Goal: Information Seeking & Learning: Compare options

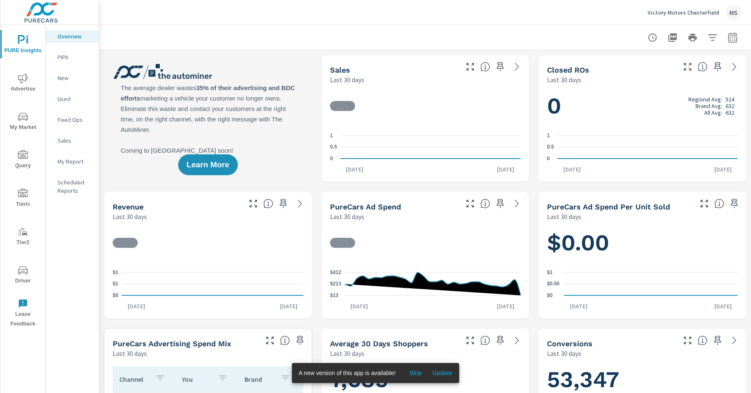
drag, startPoint x: 420, startPoint y: 375, endPoint x: 438, endPoint y: 371, distance: 18.4
click at [438, 371] on div "Skip Update" at bounding box center [426, 372] width 60 height 13
click at [438, 371] on span "Update" at bounding box center [442, 373] width 20 height 8
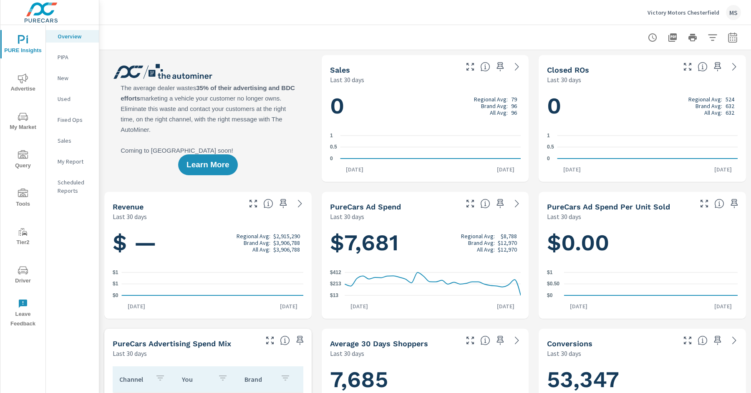
click at [732, 45] on button "button" at bounding box center [733, 37] width 17 height 17
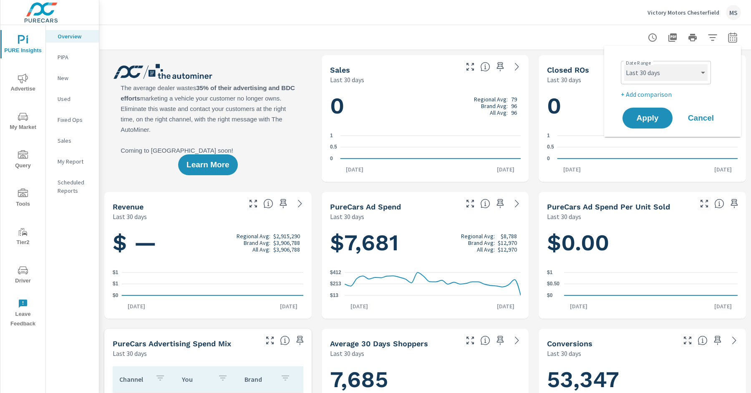
click at [636, 77] on select "Custom Yesterday Last week Last 7 days Last 14 days Last 30 days Last 45 days L…" at bounding box center [665, 72] width 83 height 17
click at [624, 64] on select "Custom Yesterday Last week Last 7 days Last 14 days Last 30 days Last 45 days L…" at bounding box center [665, 72] width 83 height 17
select select "Month to date"
click at [641, 95] on p "+ Add comparison" at bounding box center [674, 94] width 107 height 10
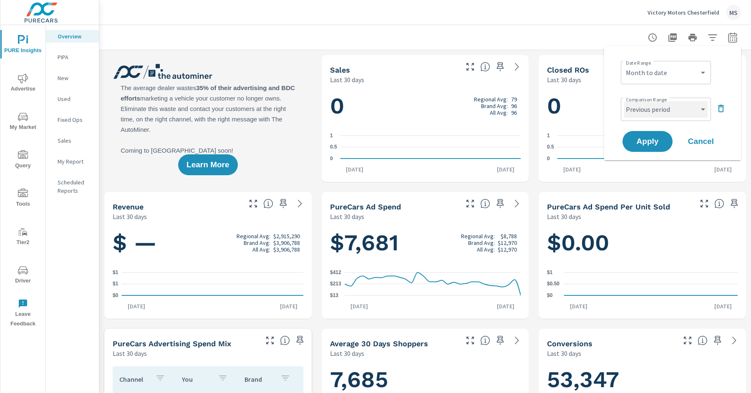
click at [641, 109] on select "Custom Previous period Previous month Previous year" at bounding box center [665, 109] width 83 height 17
click at [624, 101] on select "Custom Previous period Previous month Previous year" at bounding box center [665, 109] width 83 height 17
select select "Previous month"
click at [643, 141] on span "Apply" at bounding box center [648, 142] width 34 height 8
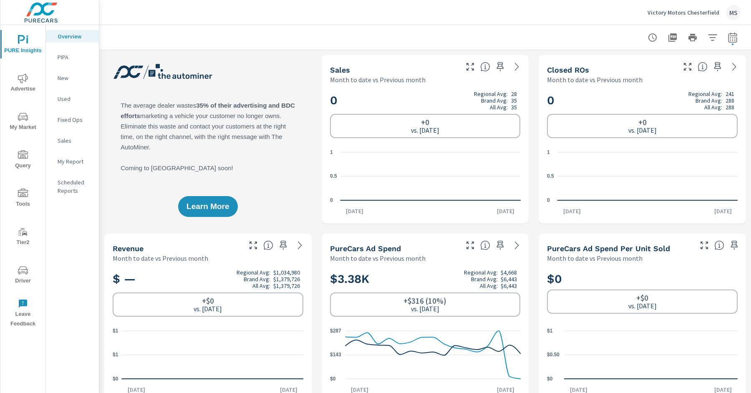
click at [26, 121] on icon "nav menu" at bounding box center [23, 117] width 10 height 10
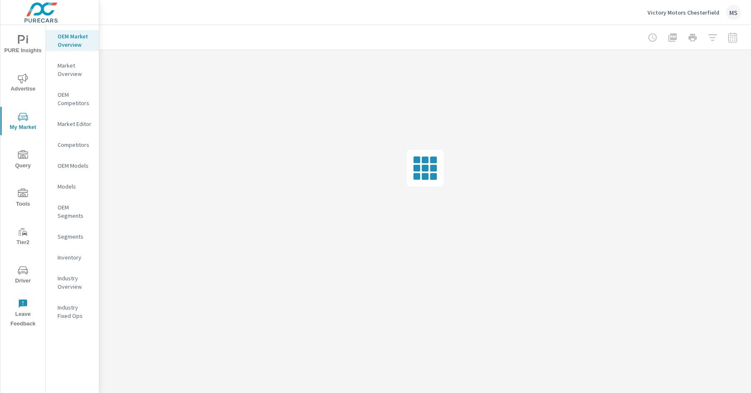
click at [28, 78] on span "Advertise" at bounding box center [23, 83] width 40 height 20
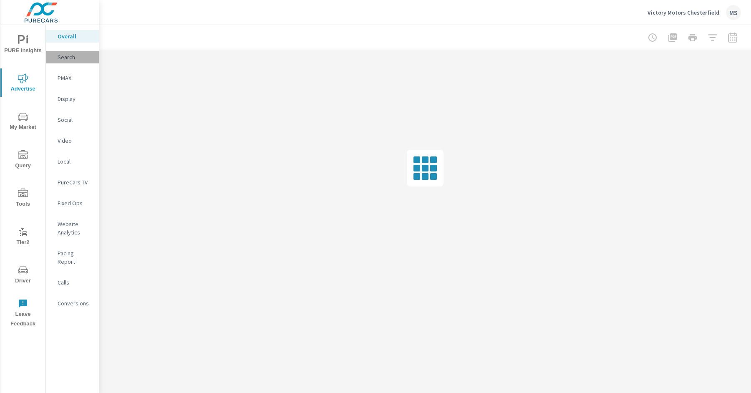
click at [65, 62] on div "Search" at bounding box center [72, 57] width 53 height 13
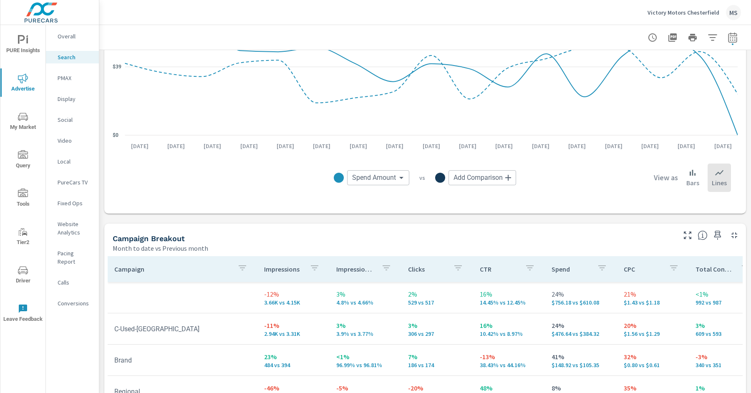
scroll to position [762, 0]
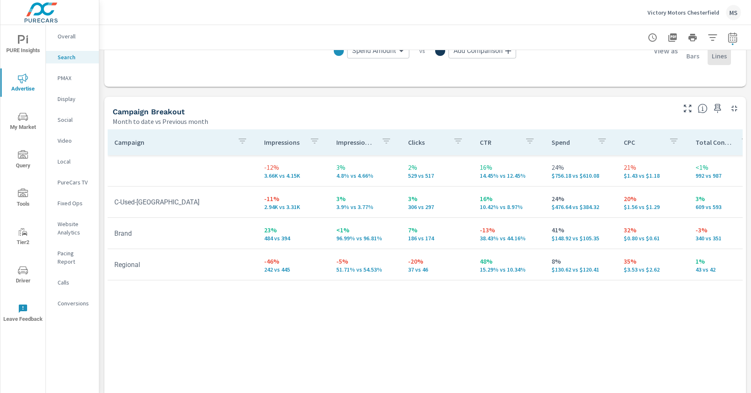
click at [67, 122] on p "Social" at bounding box center [75, 120] width 35 height 8
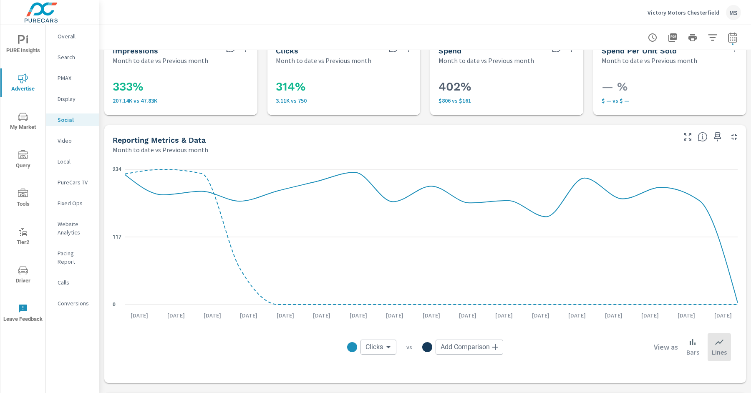
scroll to position [16, 0]
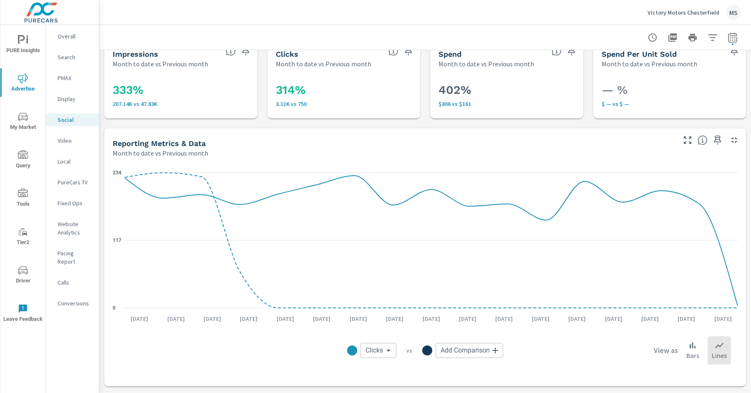
click at [730, 36] on icon "button" at bounding box center [733, 38] width 10 height 10
select select "Month to date"
select select "Previous month"
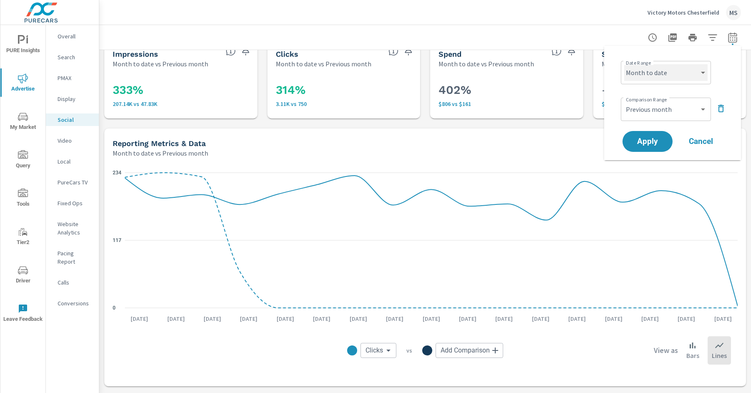
click at [656, 67] on select "Custom Yesterday Last week Last 7 days Last 14 days Last 30 days Last 45 days L…" at bounding box center [665, 72] width 83 height 17
click at [624, 64] on select "Custom Yesterday Last week Last 7 days Last 14 days Last 30 days Last 45 days L…" at bounding box center [665, 72] width 83 height 17
select select "Last month"
click at [646, 111] on select "Custom Previous period Previous month Previous year" at bounding box center [665, 109] width 83 height 17
click at [624, 101] on select "Custom Previous period Previous month Previous year" at bounding box center [665, 109] width 83 height 17
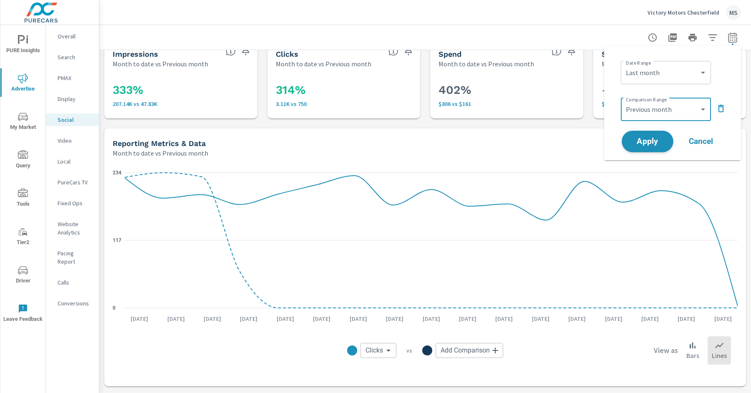
click at [642, 138] on span "Apply" at bounding box center [648, 142] width 34 height 8
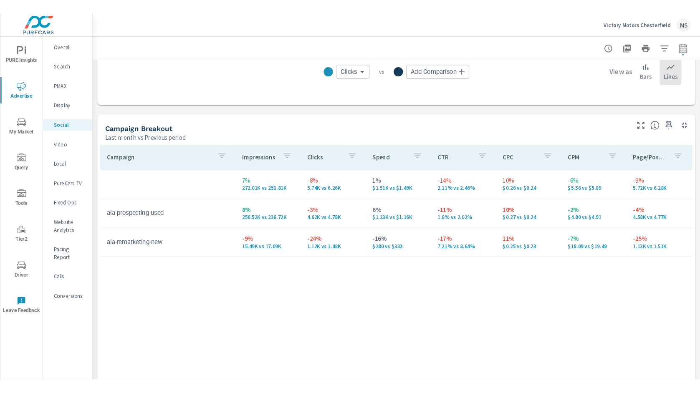
scroll to position [307, 0]
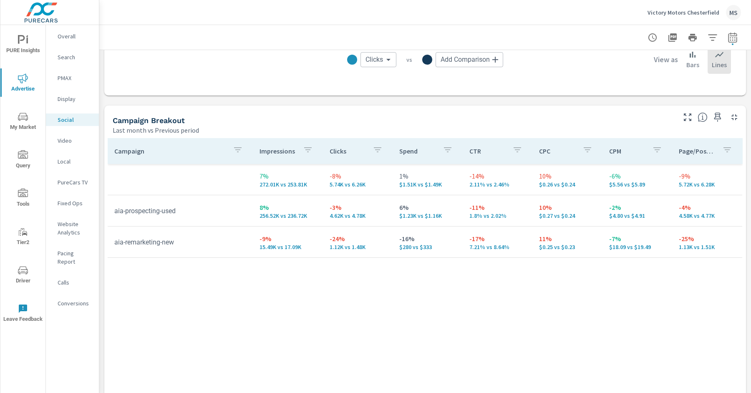
click at [21, 24] on img at bounding box center [40, 12] width 81 height 33
click at [21, 36] on icon "nav menu" at bounding box center [21, 39] width 7 height 9
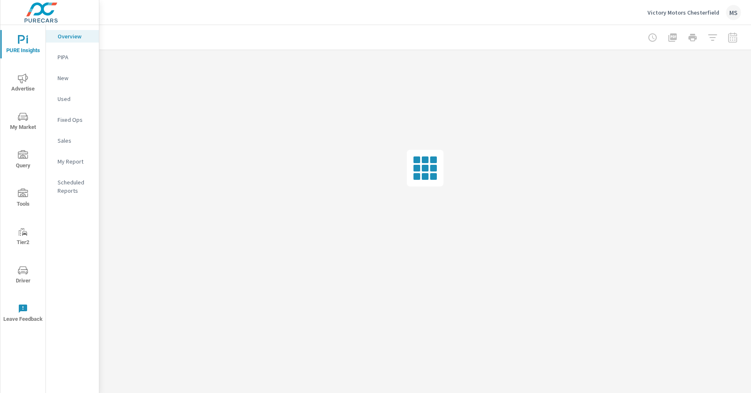
click at [75, 163] on p "My Report" at bounding box center [75, 161] width 35 height 8
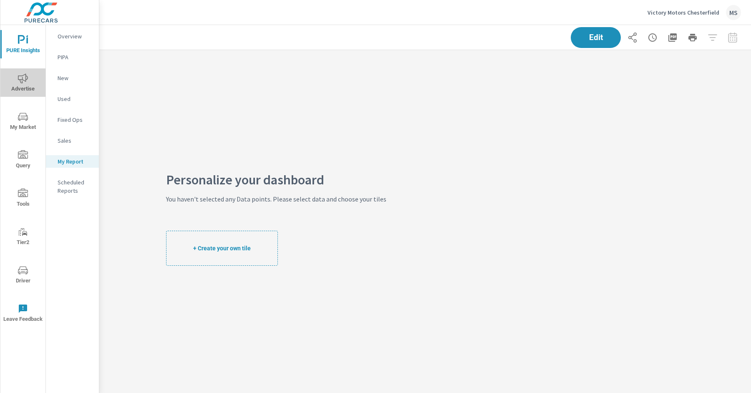
click at [18, 81] on icon "nav menu" at bounding box center [23, 78] width 10 height 10
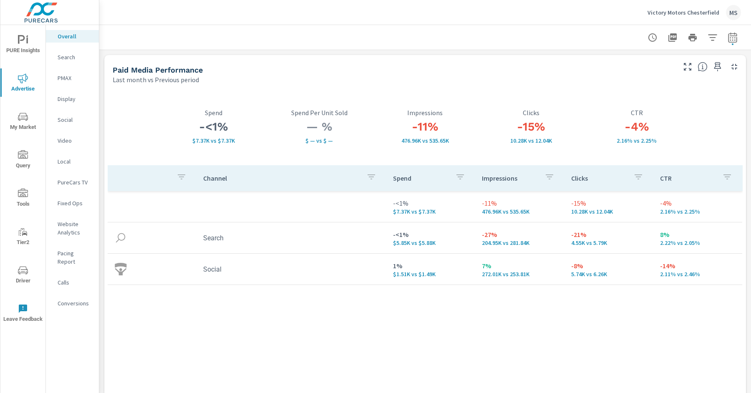
click at [69, 232] on p "Website Analytics" at bounding box center [75, 228] width 35 height 17
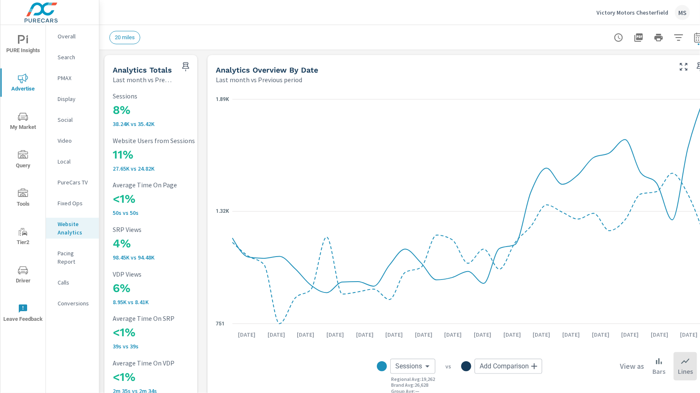
scroll to position [31, 0]
click at [74, 61] on p "Search" at bounding box center [75, 57] width 35 height 8
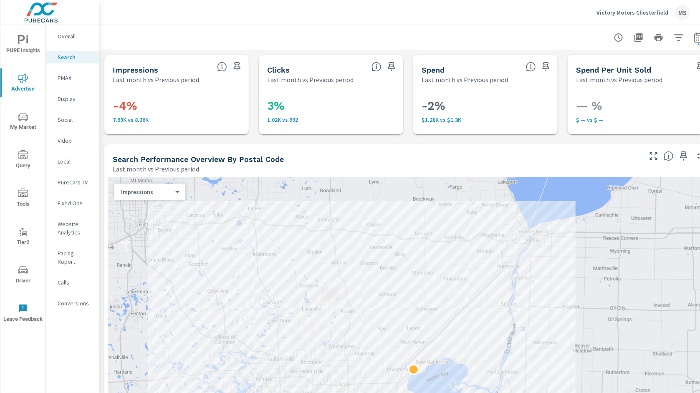
click at [61, 78] on p "PMAX" at bounding box center [75, 78] width 35 height 8
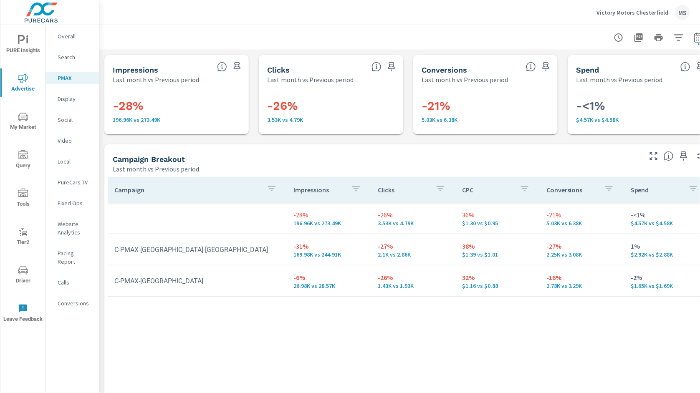
scroll to position [0, 17]
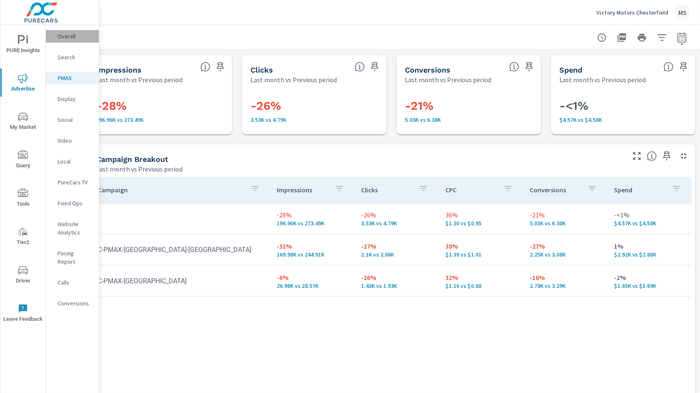
click at [71, 30] on div "Overall" at bounding box center [72, 36] width 53 height 13
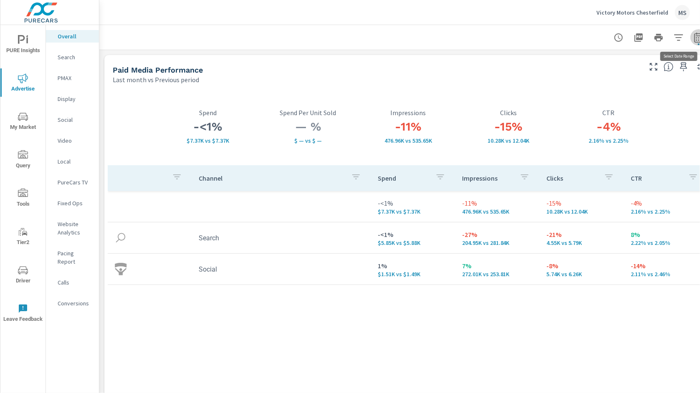
click at [695, 37] on icon "button" at bounding box center [699, 38] width 10 height 10
select select "Last month"
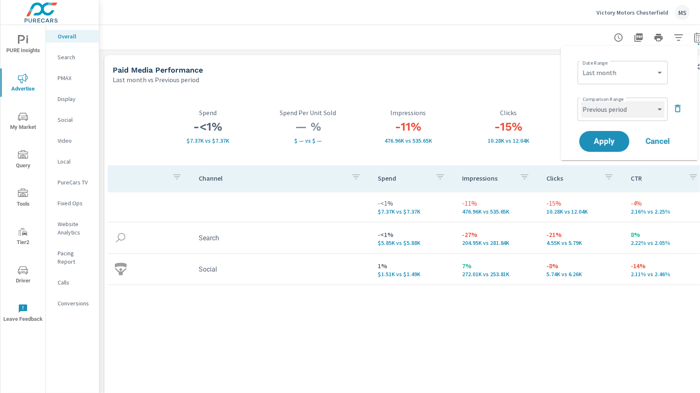
click at [604, 105] on select "Custom Previous period Previous month Previous year" at bounding box center [622, 109] width 83 height 17
click at [581, 101] on select "Custom Previous period Previous month Previous year" at bounding box center [622, 109] width 83 height 17
select select "Previous month"
drag, startPoint x: 604, startPoint y: 105, endPoint x: 598, endPoint y: 134, distance: 30.0
click at [598, 134] on button "Apply" at bounding box center [604, 142] width 52 height 22
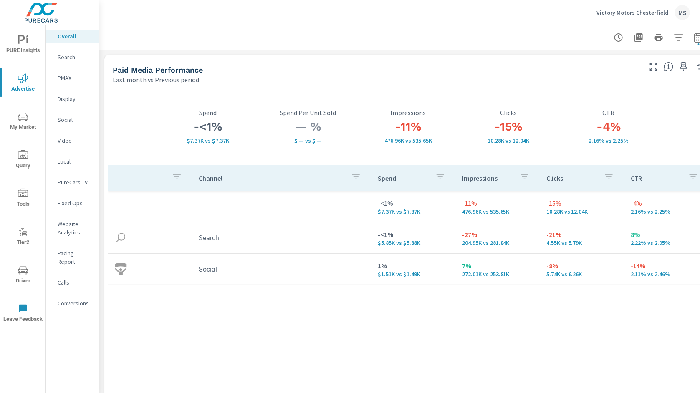
scroll to position [0, 17]
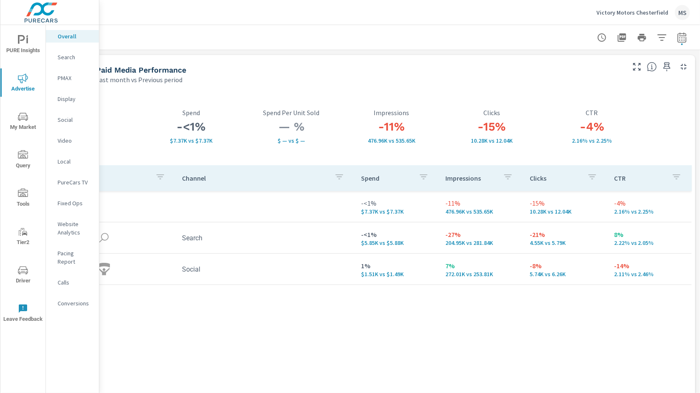
click at [682, 41] on button "button" at bounding box center [682, 37] width 17 height 17
select select "Last month"
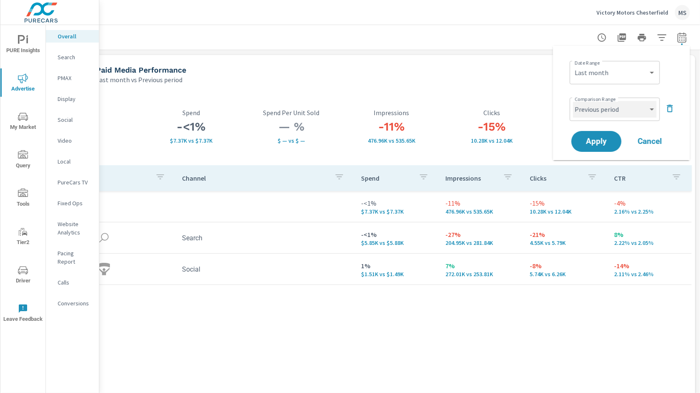
click at [600, 114] on select "Custom Previous period Previous month Previous year" at bounding box center [614, 109] width 83 height 17
click at [573, 101] on select "Custom Previous period Previous month Previous year" at bounding box center [614, 109] width 83 height 17
select select "Previous month"
click at [607, 138] on span "Apply" at bounding box center [596, 142] width 34 height 8
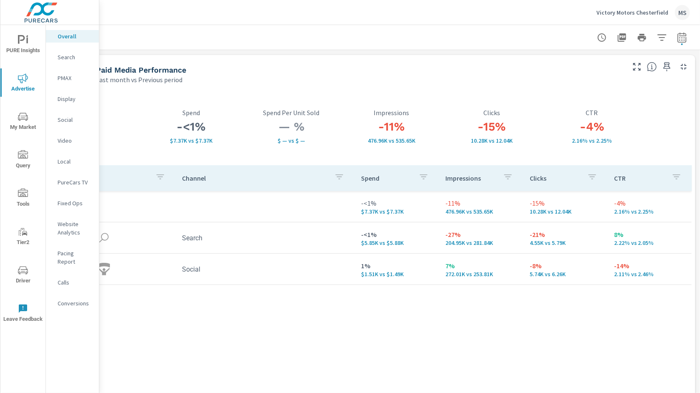
click at [60, 59] on p "Search" at bounding box center [75, 57] width 35 height 8
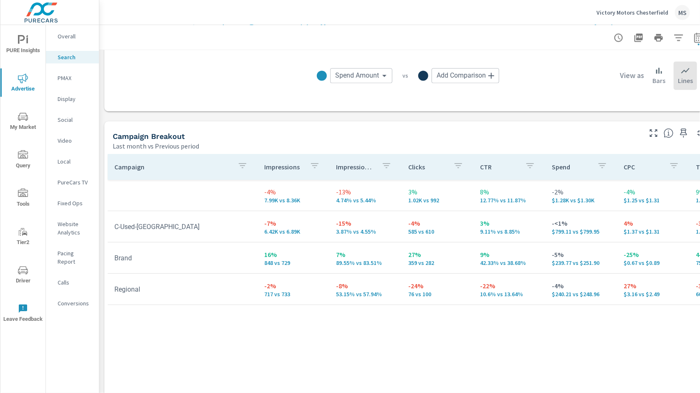
click at [65, 77] on p "PMAX" at bounding box center [75, 78] width 35 height 8
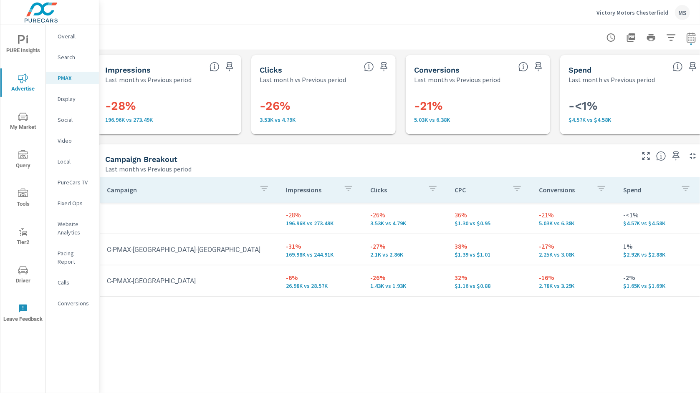
scroll to position [0, 2]
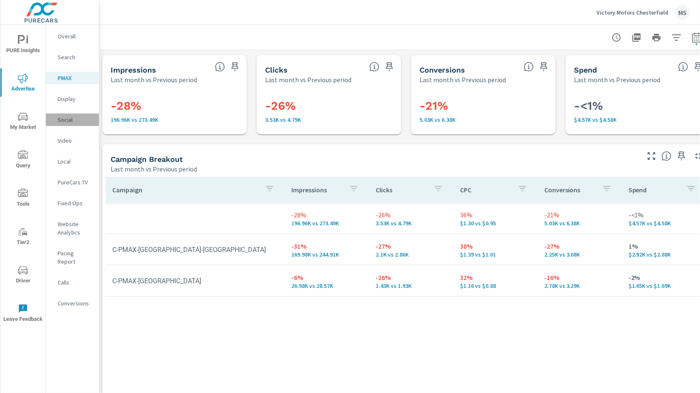
click at [67, 119] on p "Social" at bounding box center [75, 120] width 35 height 8
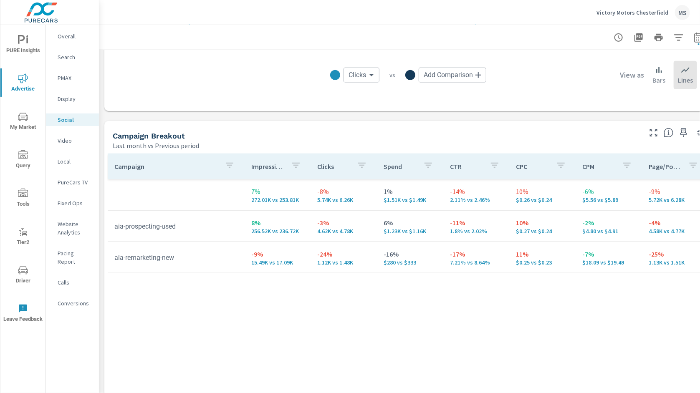
scroll to position [299, 0]
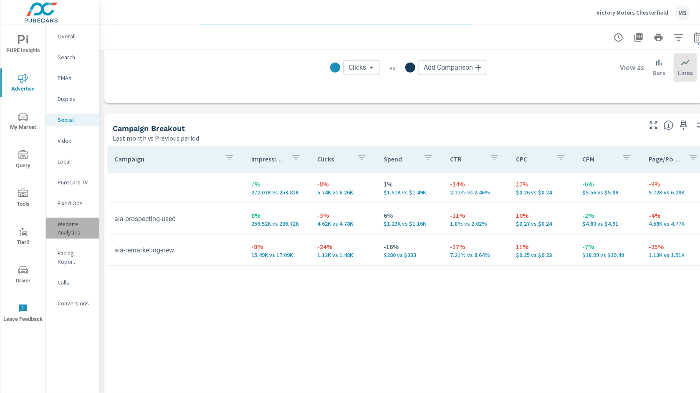
click at [72, 228] on p "Website Analytics" at bounding box center [75, 228] width 35 height 17
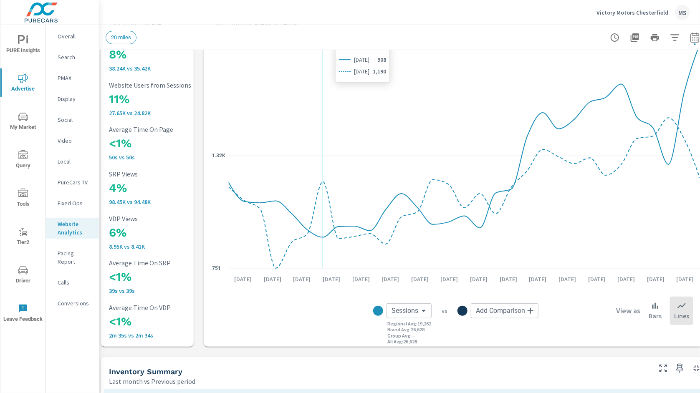
scroll to position [56, 3]
click at [64, 299] on p "Conversions" at bounding box center [75, 303] width 35 height 8
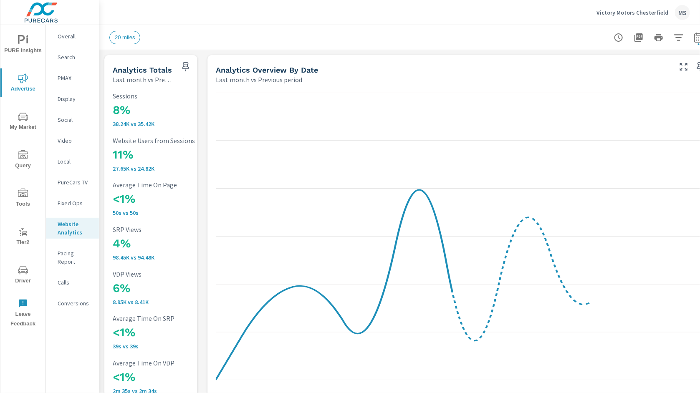
scroll to position [0, 17]
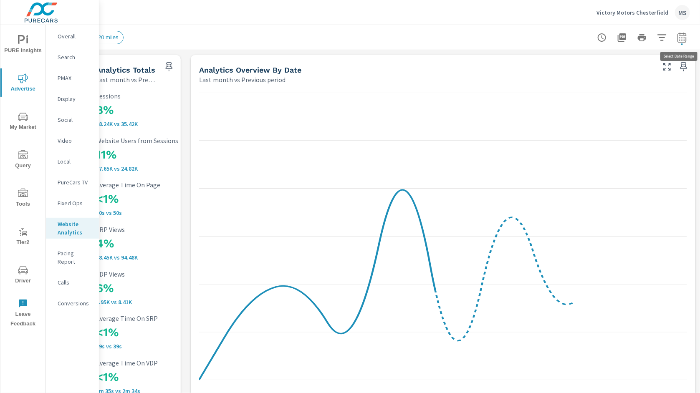
click at [682, 33] on icon "button" at bounding box center [681, 37] width 9 height 10
select select "Last month"
select select "Previous period"
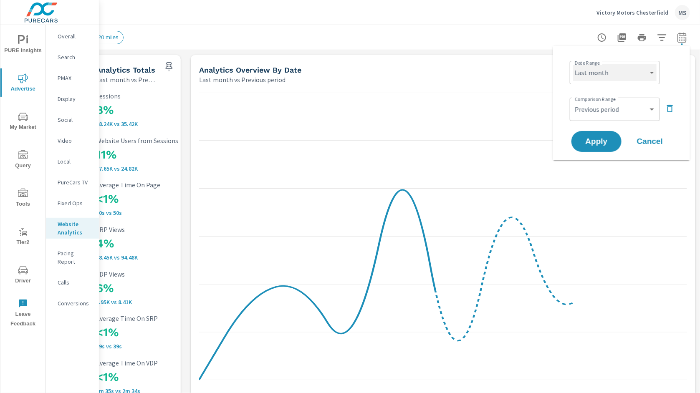
click at [612, 75] on select "Custom Yesterday Last week Last 7 days Last 14 days Last 30 days Last 45 days L…" at bounding box center [614, 72] width 83 height 17
click at [573, 64] on select "Custom Yesterday Last week Last 7 days Last 14 days Last 30 days Last 45 days L…" at bounding box center [614, 72] width 83 height 17
select select "Month to date"
click at [599, 112] on select "Custom Previous period Previous month Previous year" at bounding box center [614, 109] width 83 height 17
click at [590, 146] on button "Apply" at bounding box center [597, 142] width 52 height 22
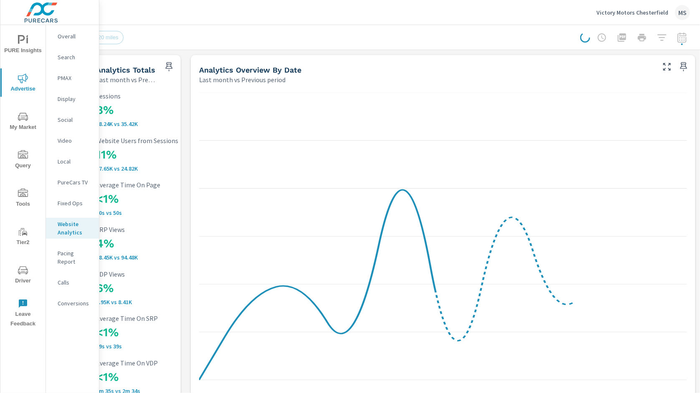
scroll to position [0, 0]
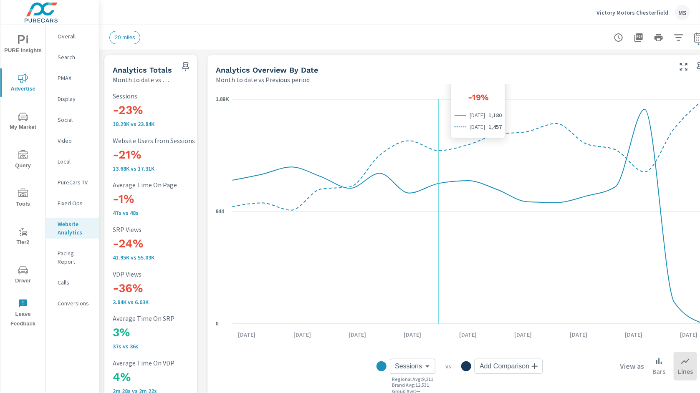
scroll to position [0, 17]
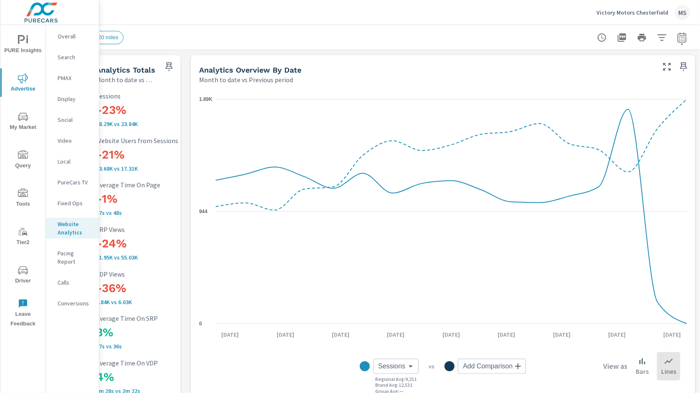
click at [679, 41] on icon "button" at bounding box center [682, 38] width 10 height 10
select select "Month to date"
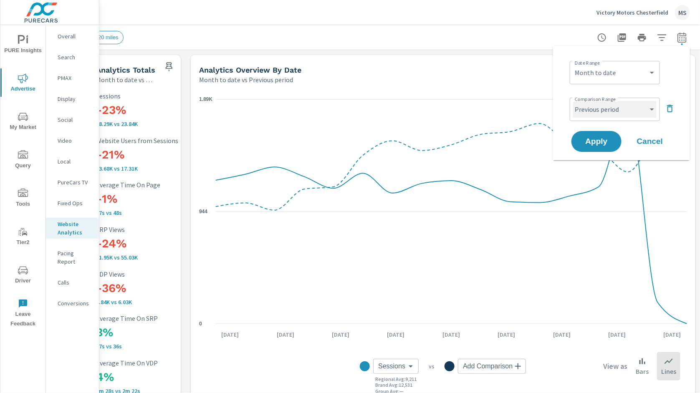
click at [613, 106] on select "Custom Previous period Previous month Previous year" at bounding box center [614, 109] width 83 height 17
click at [573, 101] on select "Custom Previous period Previous month Previous year" at bounding box center [614, 109] width 83 height 17
select select "Previous month"
click at [600, 141] on span "Apply" at bounding box center [596, 142] width 34 height 8
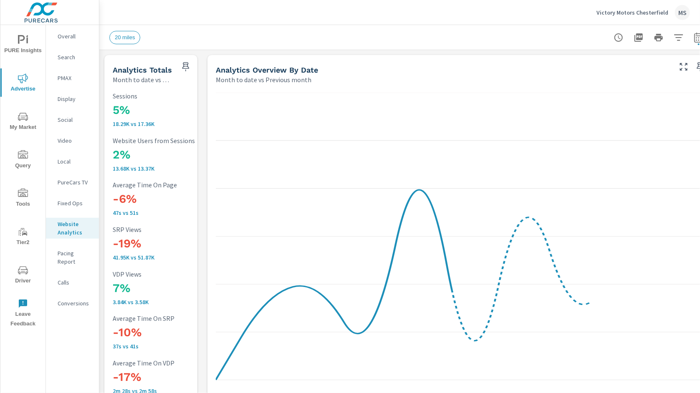
click at [64, 56] on p "Search" at bounding box center [75, 57] width 35 height 8
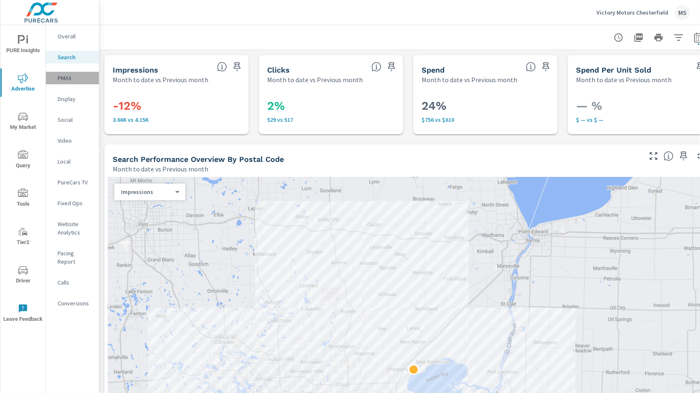
click at [67, 75] on p "PMAX" at bounding box center [75, 78] width 35 height 8
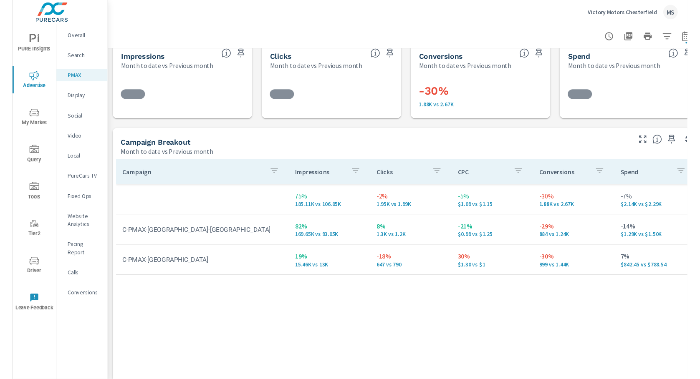
scroll to position [16, 0]
